Goal: Transaction & Acquisition: Purchase product/service

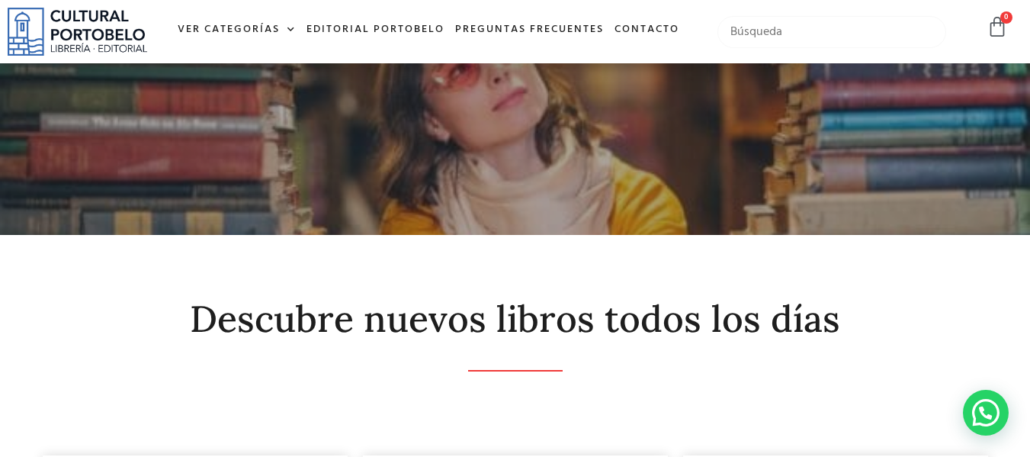
click at [759, 27] on input "text" at bounding box center [833, 32] width 230 height 32
type input "codigo penal"
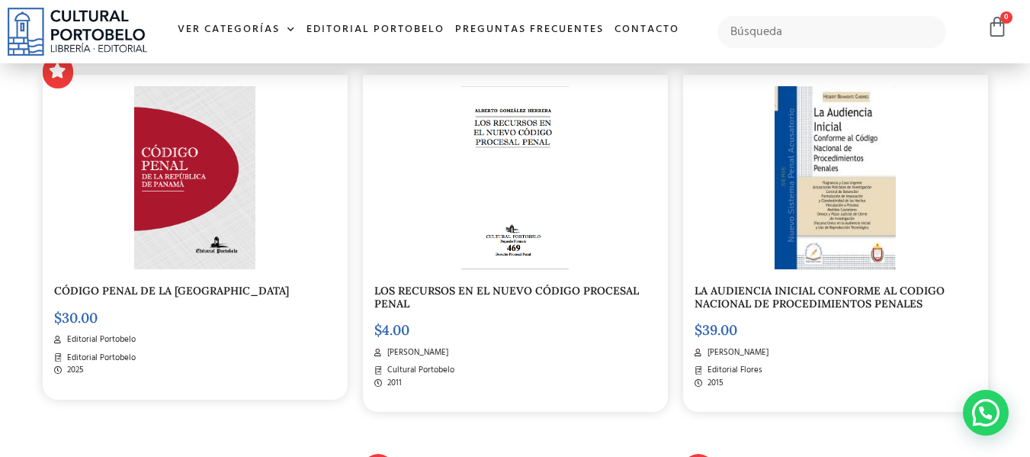
scroll to position [381, 0]
click at [206, 293] on link "CÓDIGO PENAL DE LA [GEOGRAPHIC_DATA]" at bounding box center [171, 290] width 235 height 14
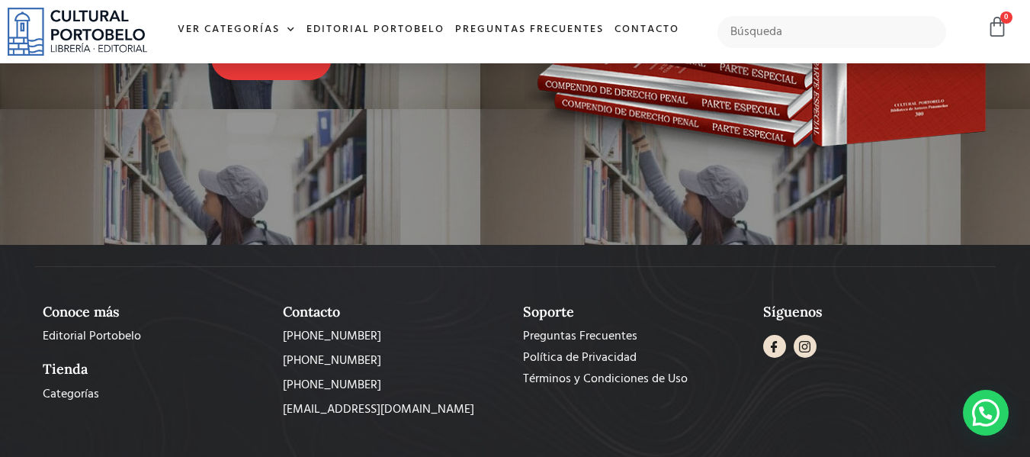
scroll to position [951, 0]
